Goal: Find contact information: Find contact information

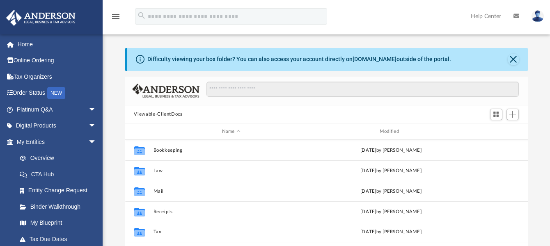
scroll to position [180, 402]
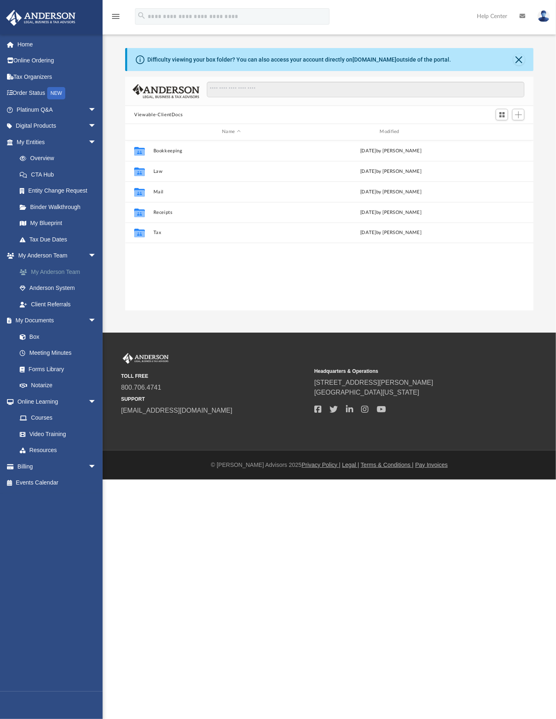
click at [46, 246] on link "My Anderson Team" at bounding box center [59, 272] width 97 height 16
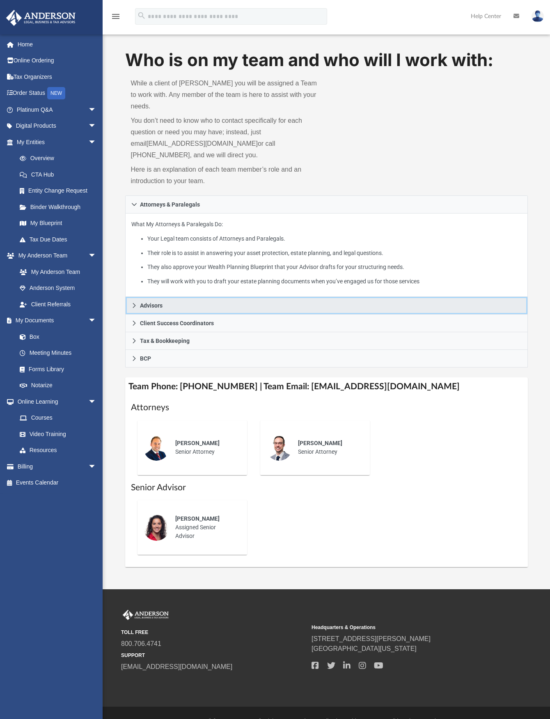
click at [149, 246] on span "Advisors" at bounding box center [151, 306] width 23 height 6
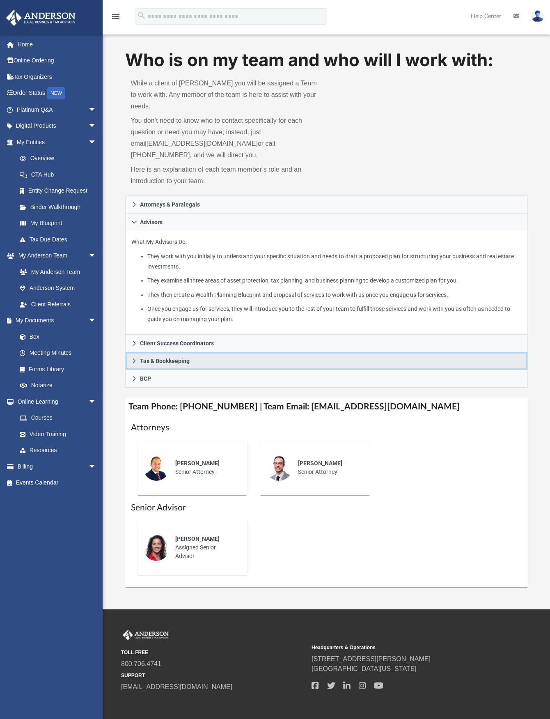
click at [159, 246] on link "Tax & Bookkeeping" at bounding box center [326, 361] width 403 height 18
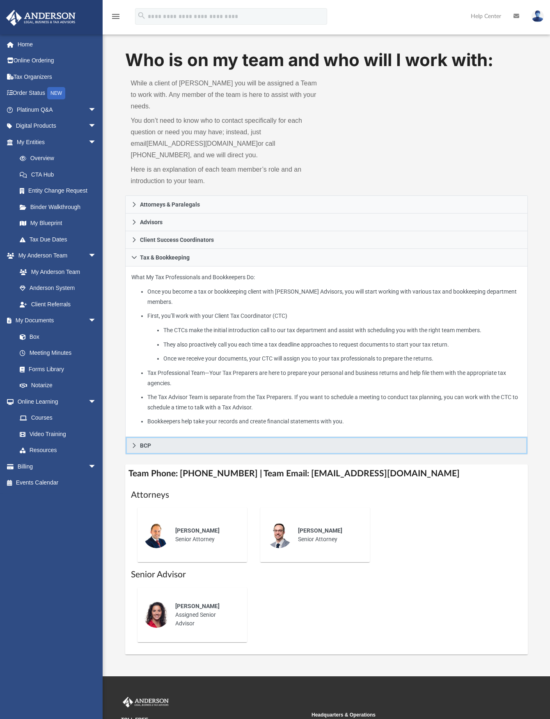
click at [137, 246] on link "BCP" at bounding box center [326, 446] width 403 height 18
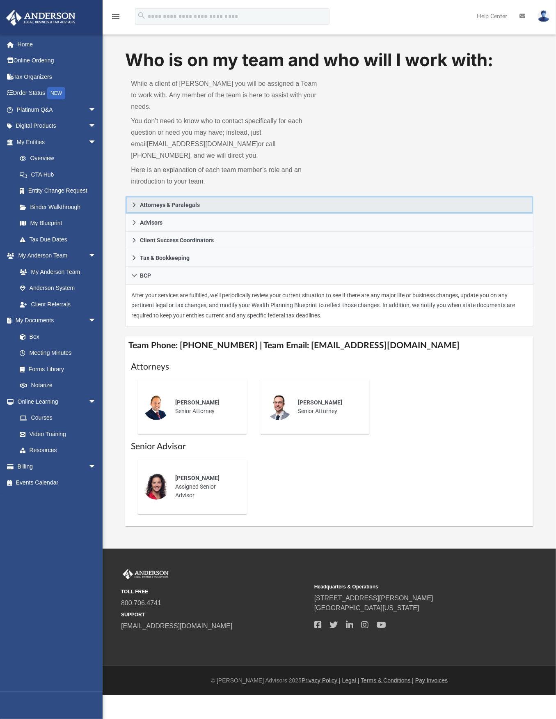
click at [156, 202] on span "Attorneys & Paralegals" at bounding box center [170, 205] width 60 height 6
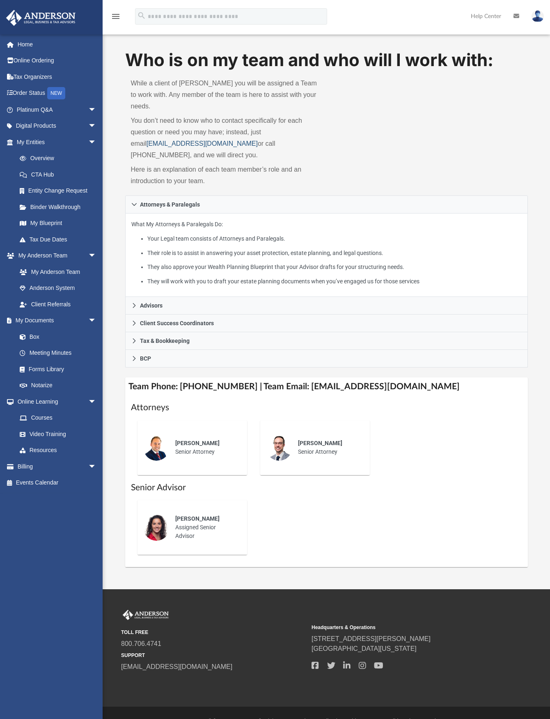
click at [147, 140] on link "[EMAIL_ADDRESS][DOMAIN_NAME]" at bounding box center [202, 143] width 111 height 7
drag, startPoint x: 228, startPoint y: 137, endPoint x: 124, endPoint y: 136, distance: 103.9
click at [124, 136] on div "Who is on my team and who will I work with: While a client of [PERSON_NAME] you…" at bounding box center [327, 307] width 448 height 519
copy link "[EMAIL_ADDRESS][DOMAIN_NAME]"
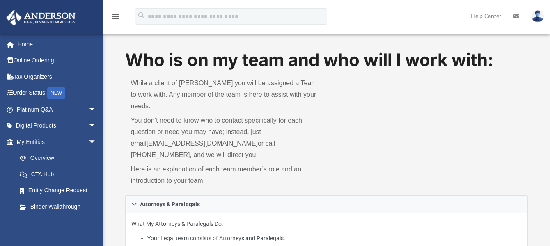
click at [430, 8] on div "menu search Site Menu add [EMAIL_ADDRESS][DOMAIN_NAME] My Profile Reset Passwor…" at bounding box center [275, 20] width 538 height 28
